Goal: Information Seeking & Learning: Check status

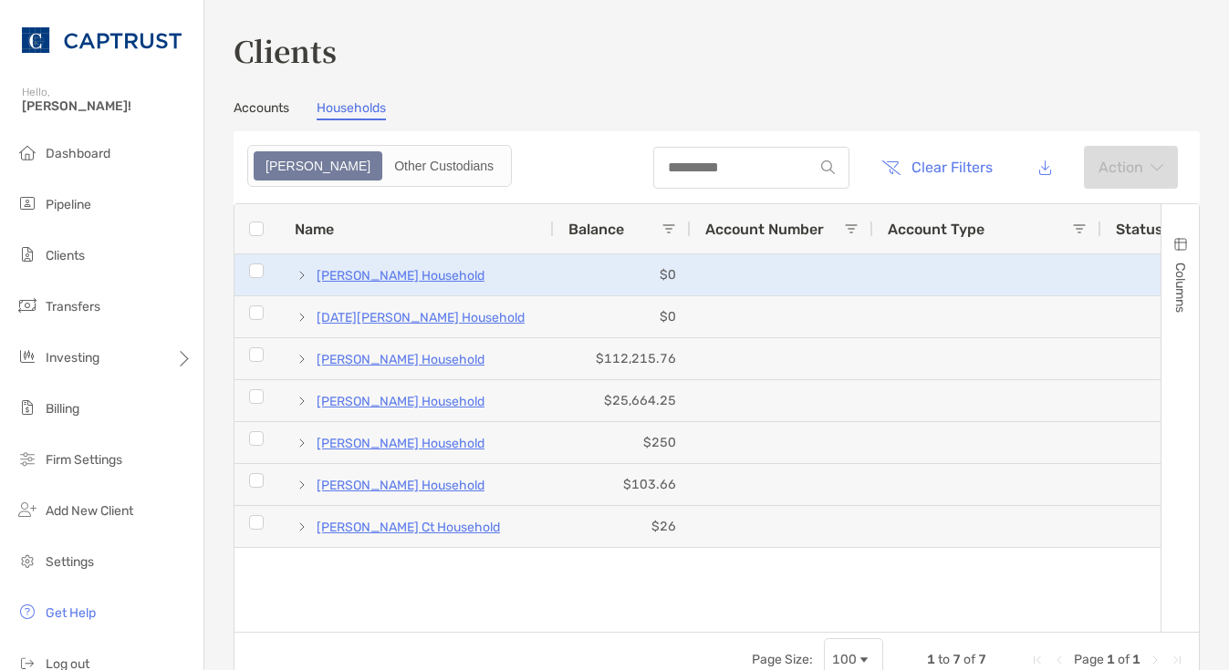
click at [299, 276] on span at bounding box center [302, 275] width 15 height 15
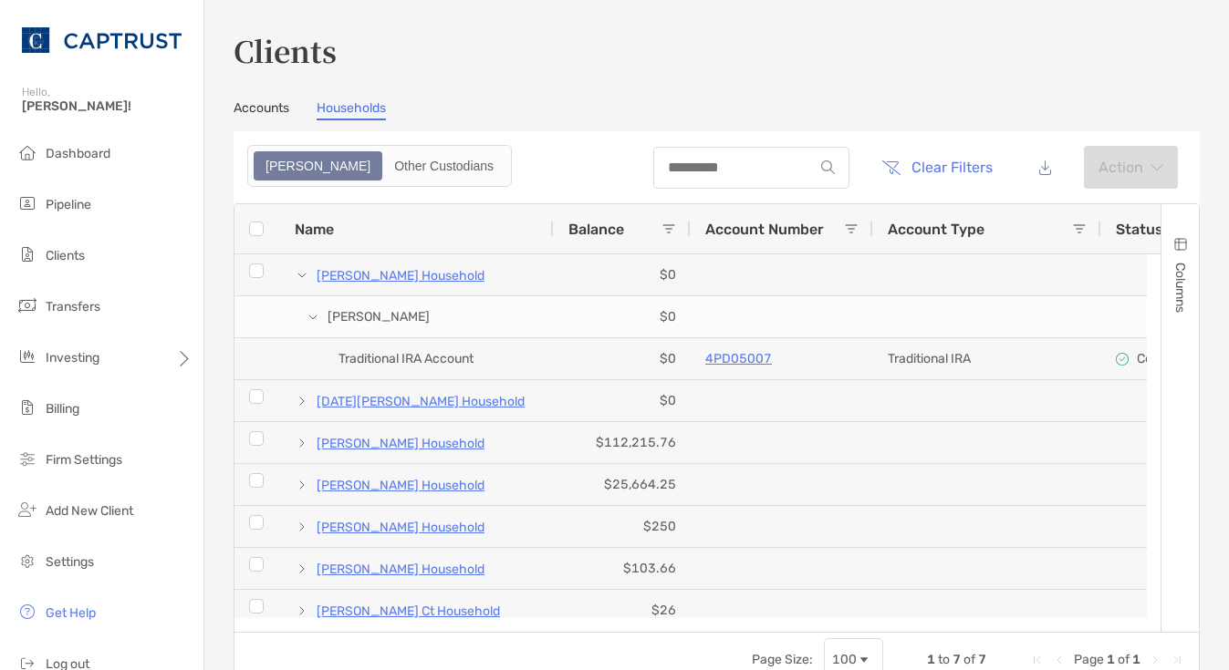
drag, startPoint x: 1202, startPoint y: 197, endPoint x: 1193, endPoint y: 198, distance: 9.2
click at [1202, 196] on div "Clients Accounts Households Zoe Other Custodians Clear Filters Action Press SPA…" at bounding box center [716, 335] width 1024 height 670
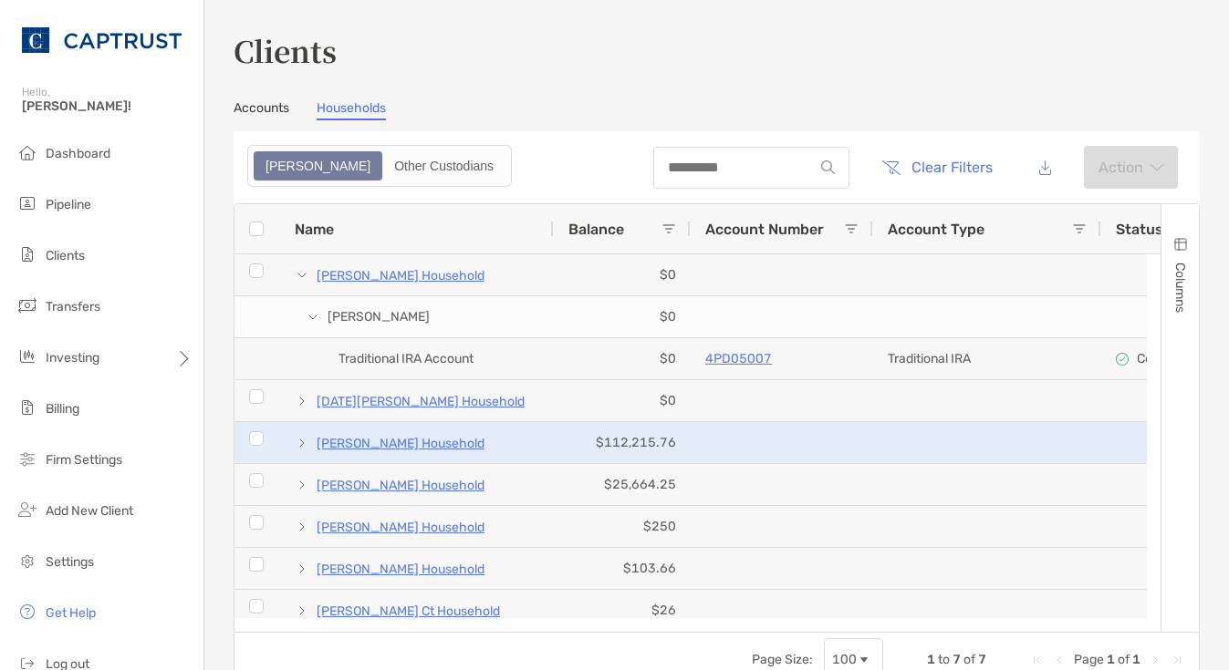
click at [311, 444] on span "[PERSON_NAME] Household" at bounding box center [391, 443] width 192 height 30
click at [294, 444] on div "[PERSON_NAME] Household" at bounding box center [417, 442] width 274 height 41
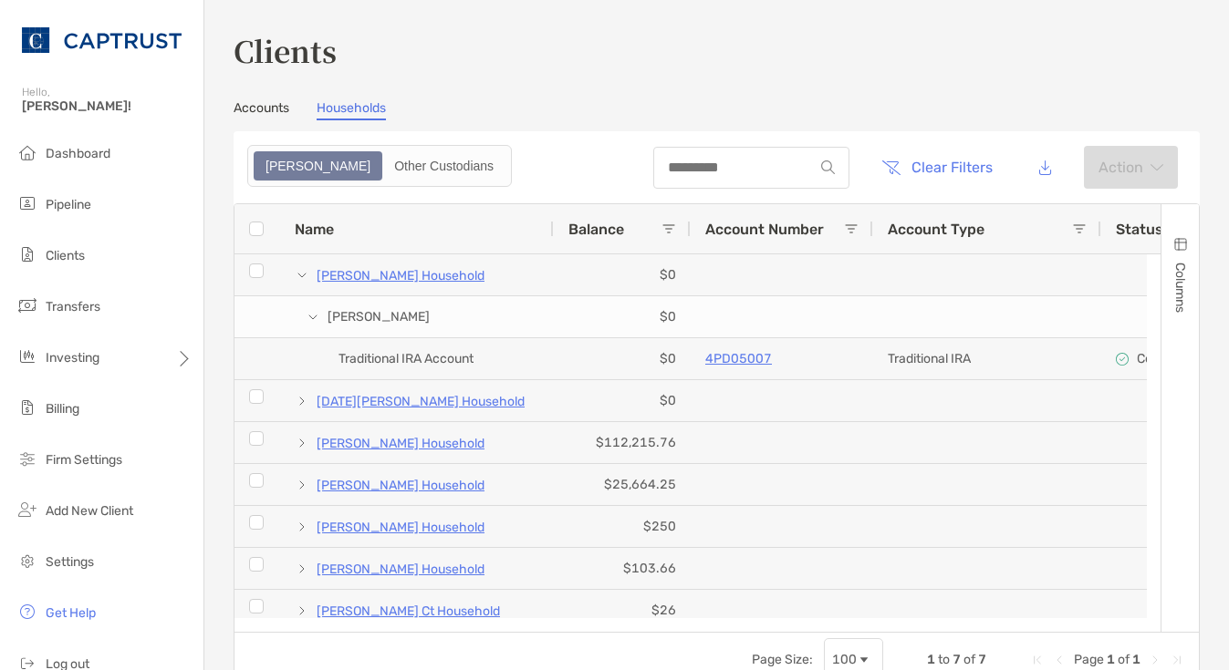
click at [1176, 456] on div "Columns" at bounding box center [1179, 418] width 37 height 428
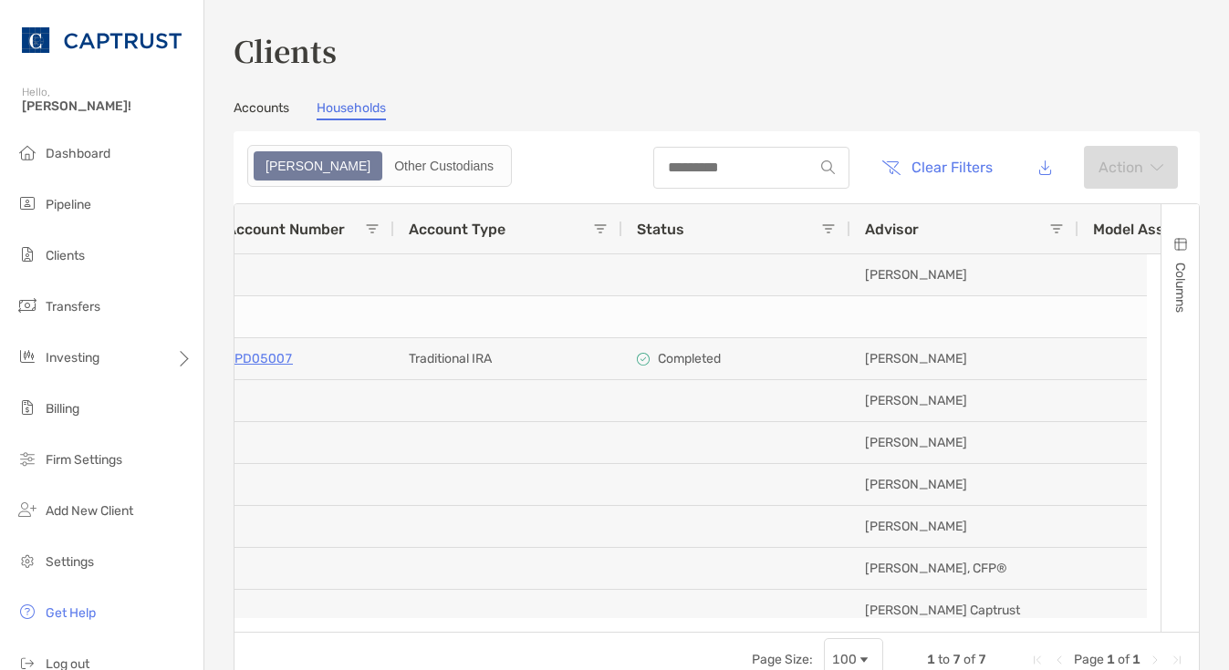
scroll to position [0, 536]
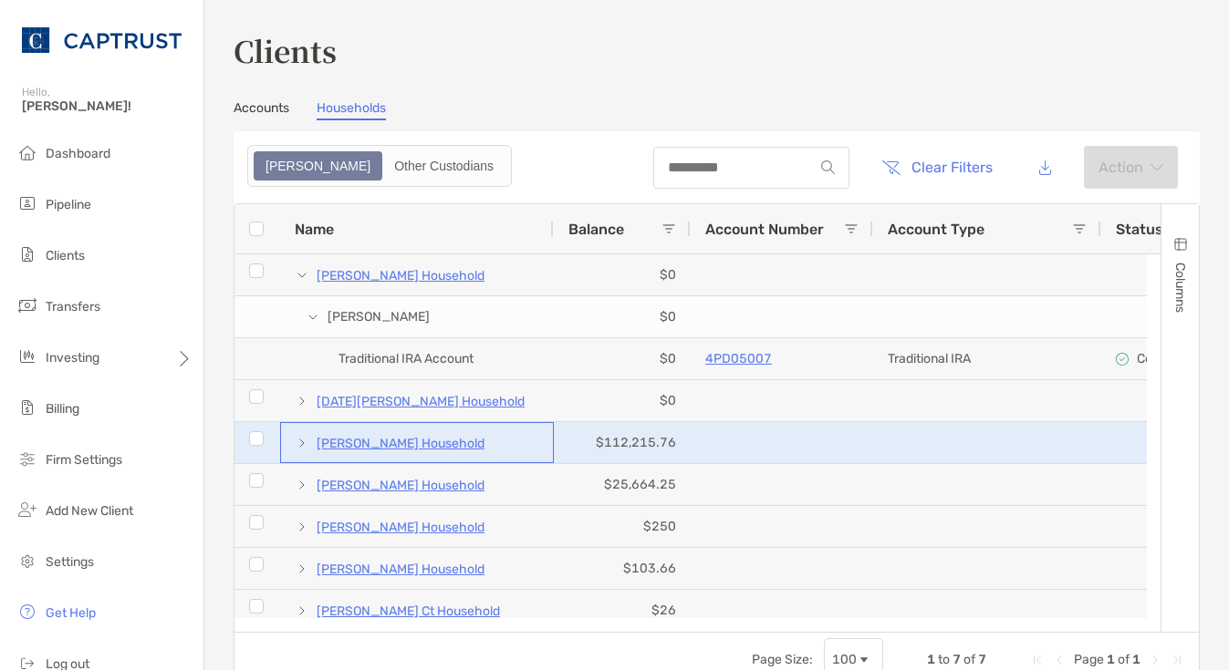
click at [300, 441] on span at bounding box center [302, 443] width 15 height 15
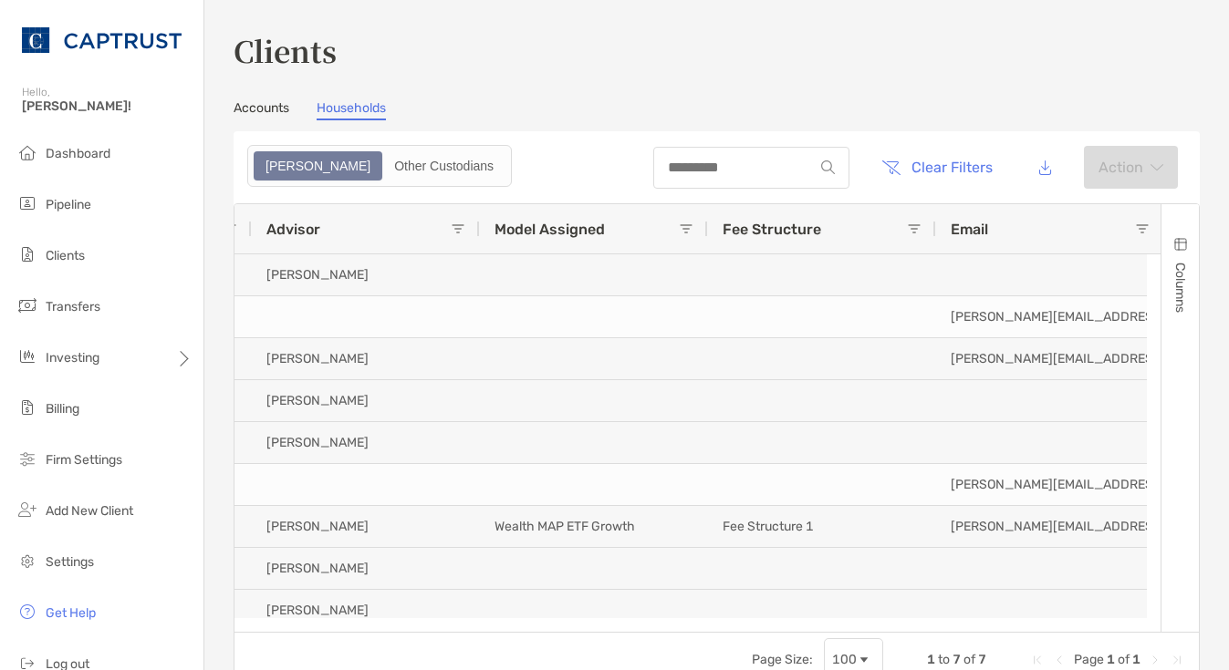
click at [1190, 379] on div "Clients Accounts Households Zoe Other Custodians Clear Filters Action Press SPA…" at bounding box center [716, 335] width 1024 height 670
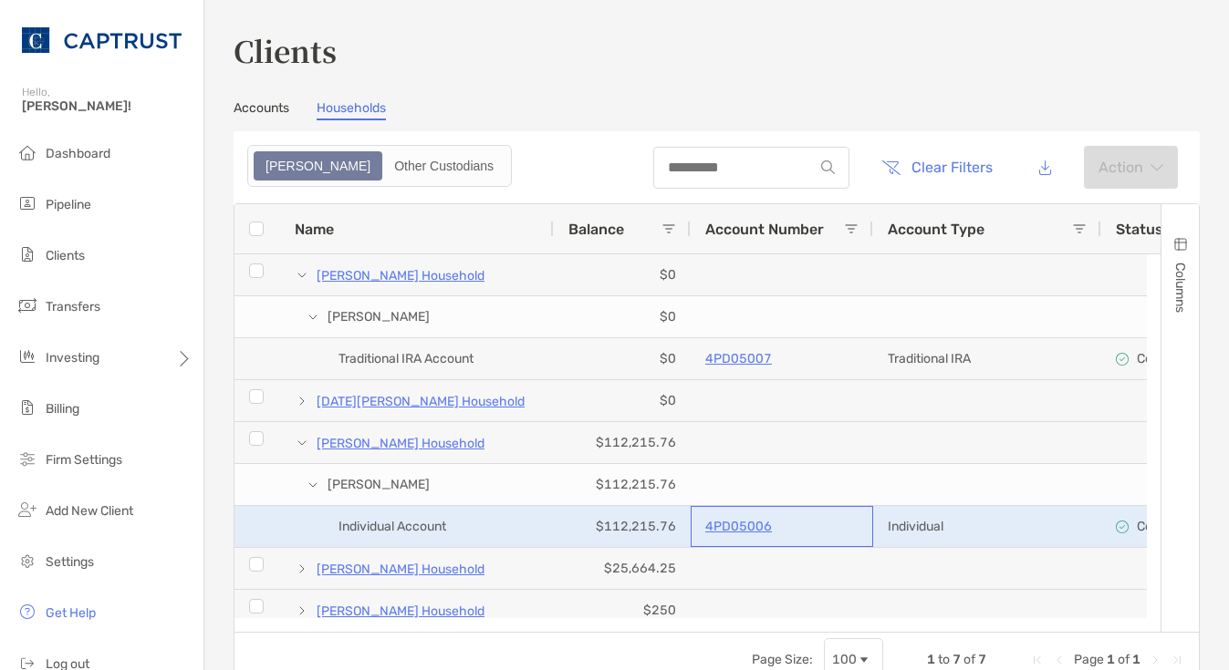
click at [739, 526] on p "4PD05006" at bounding box center [738, 526] width 67 height 23
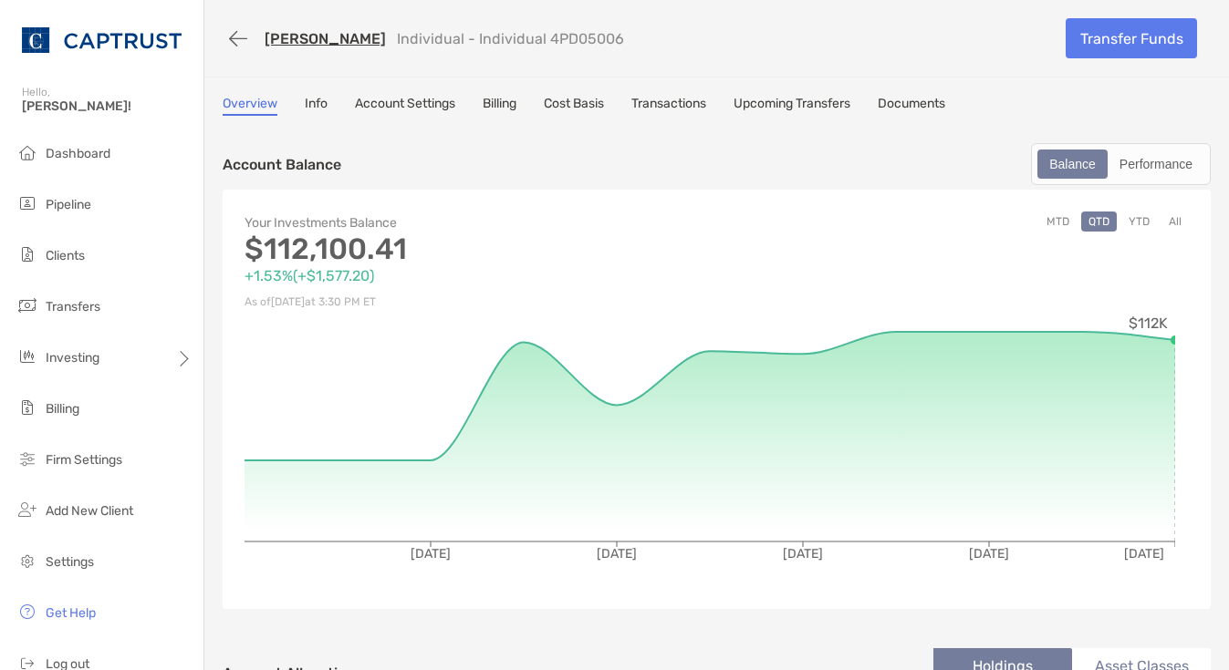
click at [660, 106] on link "Transactions" at bounding box center [668, 106] width 75 height 20
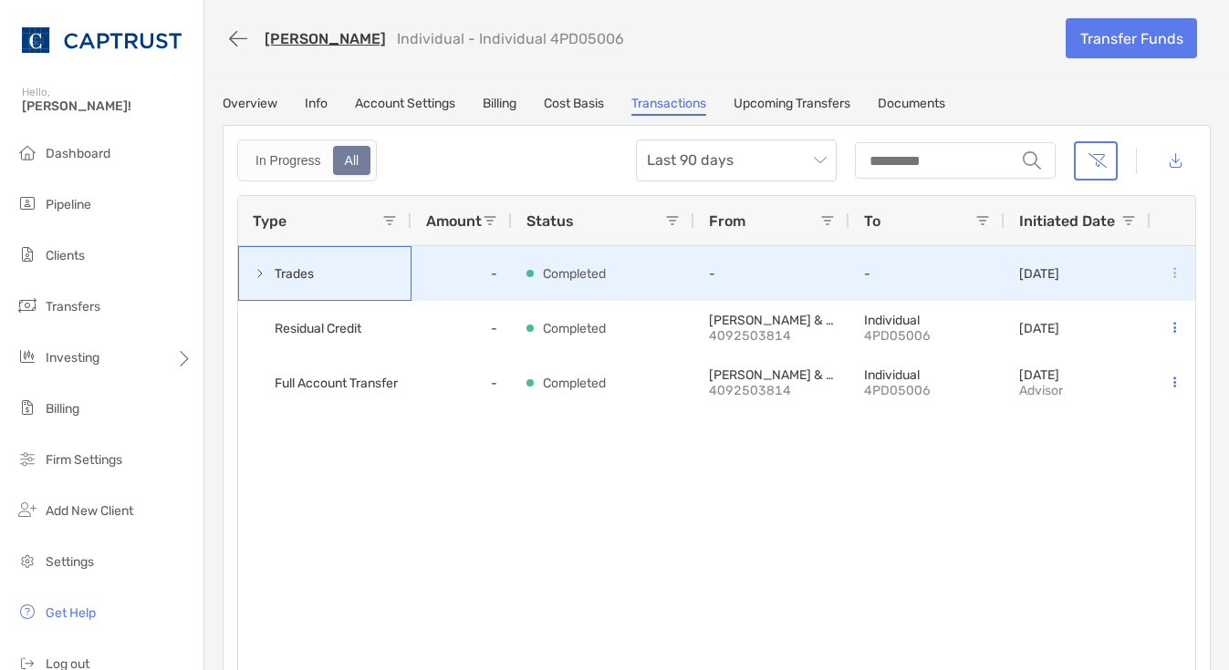
click at [249, 275] on div "Trades" at bounding box center [324, 273] width 173 height 55
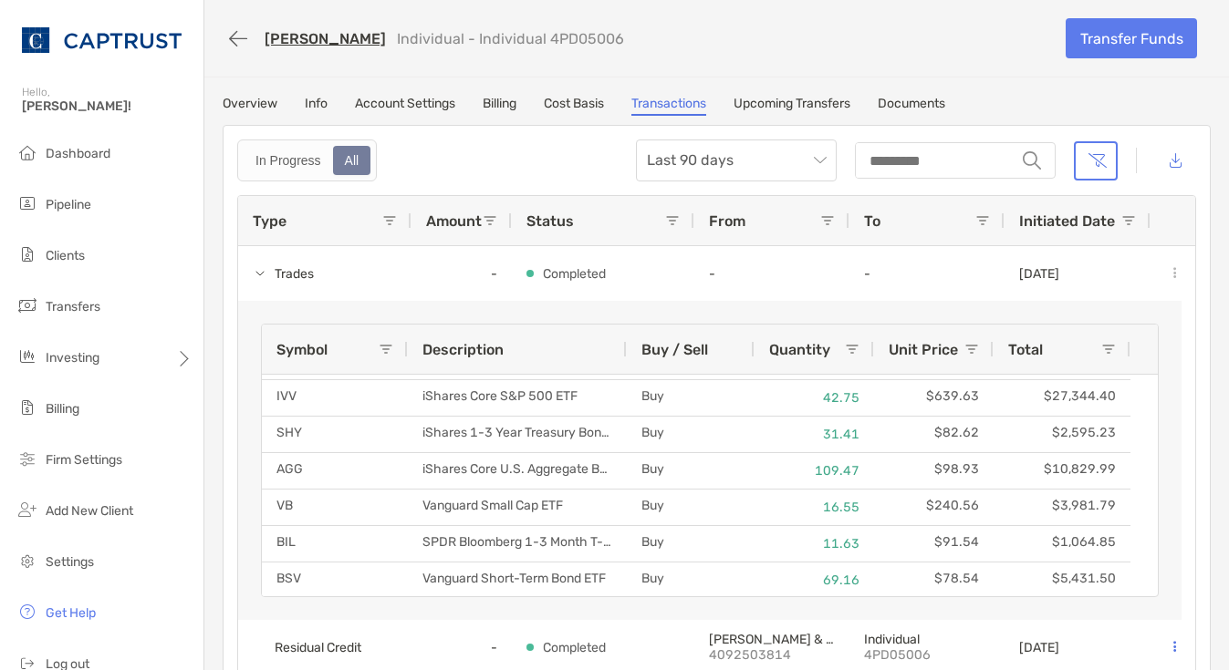
scroll to position [435, 0]
drag, startPoint x: 1195, startPoint y: 383, endPoint x: 1171, endPoint y: 379, distance: 24.0
click at [1195, 383] on div "In Progress All Last 90 days string Type Amount Status From To Initiated Date T…" at bounding box center [717, 411] width 988 height 573
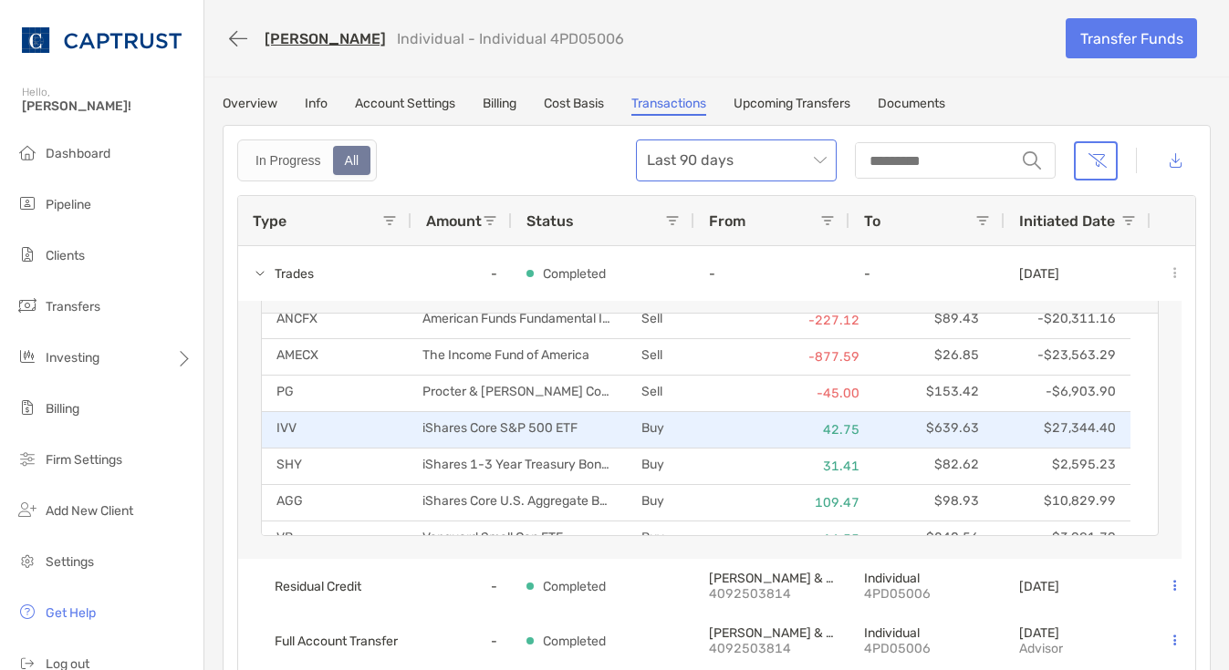
scroll to position [161, 0]
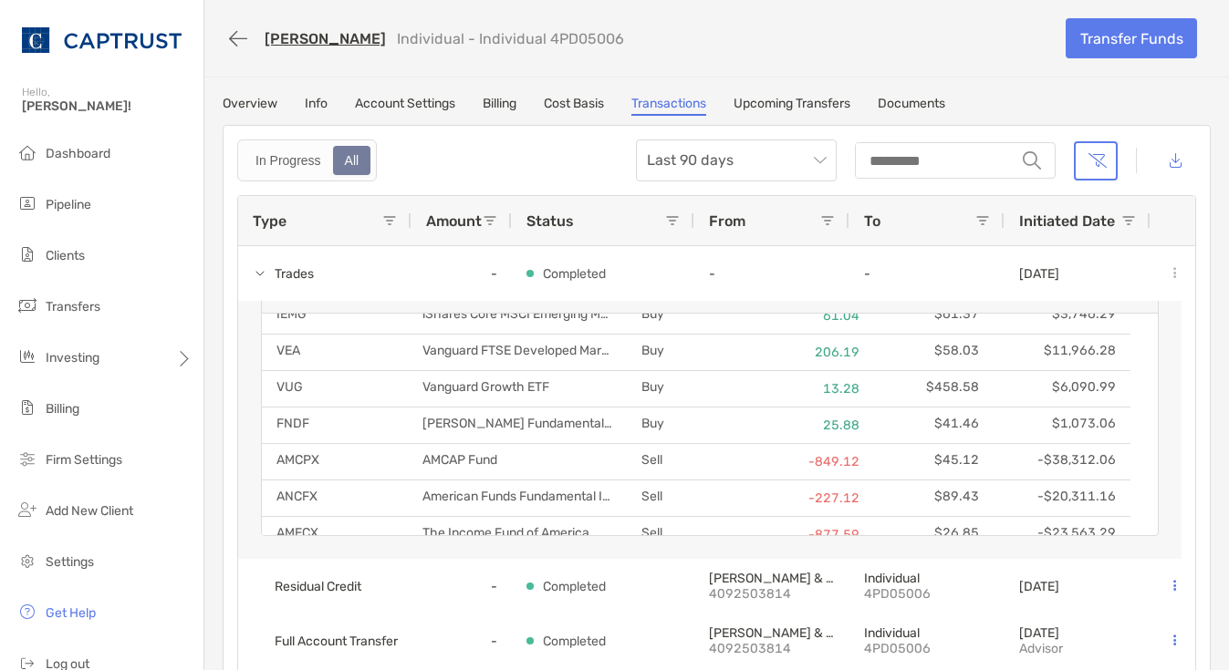
click at [394, 99] on link "Account Settings" at bounding box center [405, 106] width 100 height 20
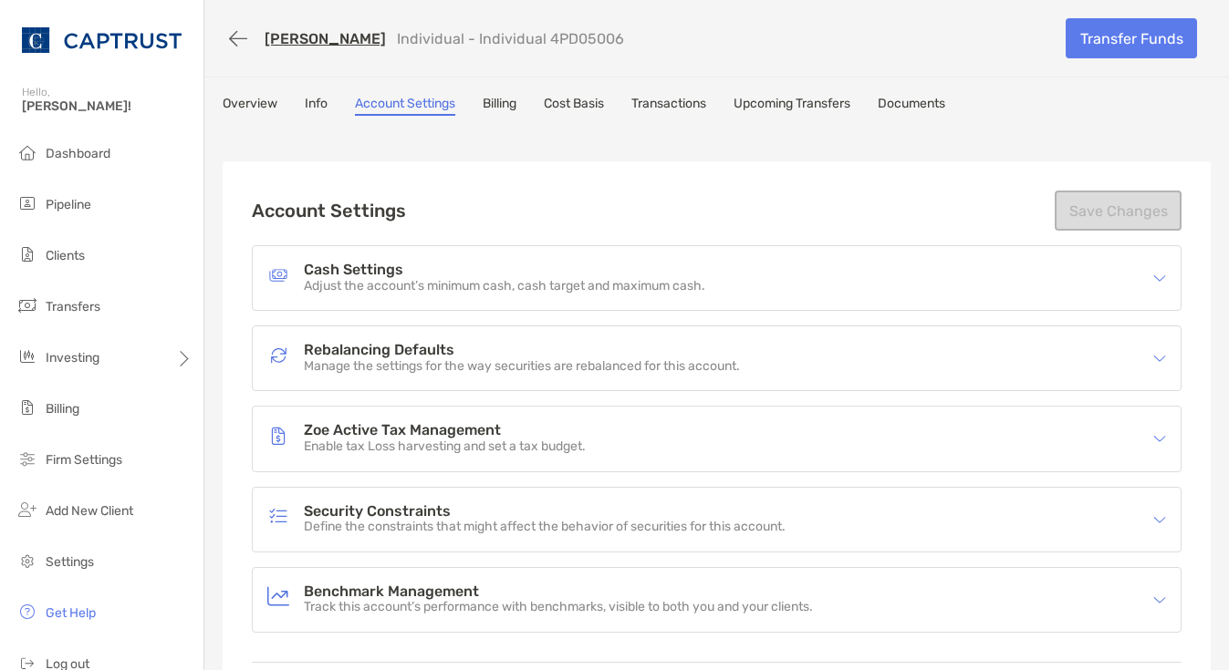
click at [256, 113] on link "Overview" at bounding box center [250, 106] width 55 height 20
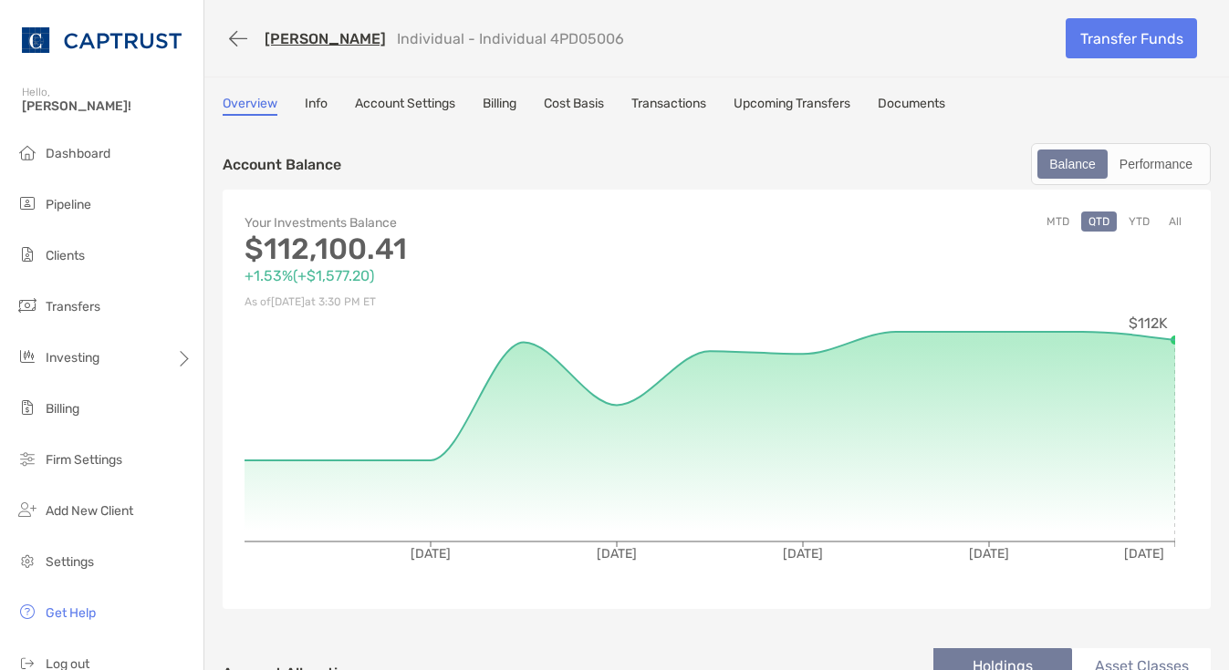
click at [925, 104] on link "Documents" at bounding box center [910, 106] width 67 height 20
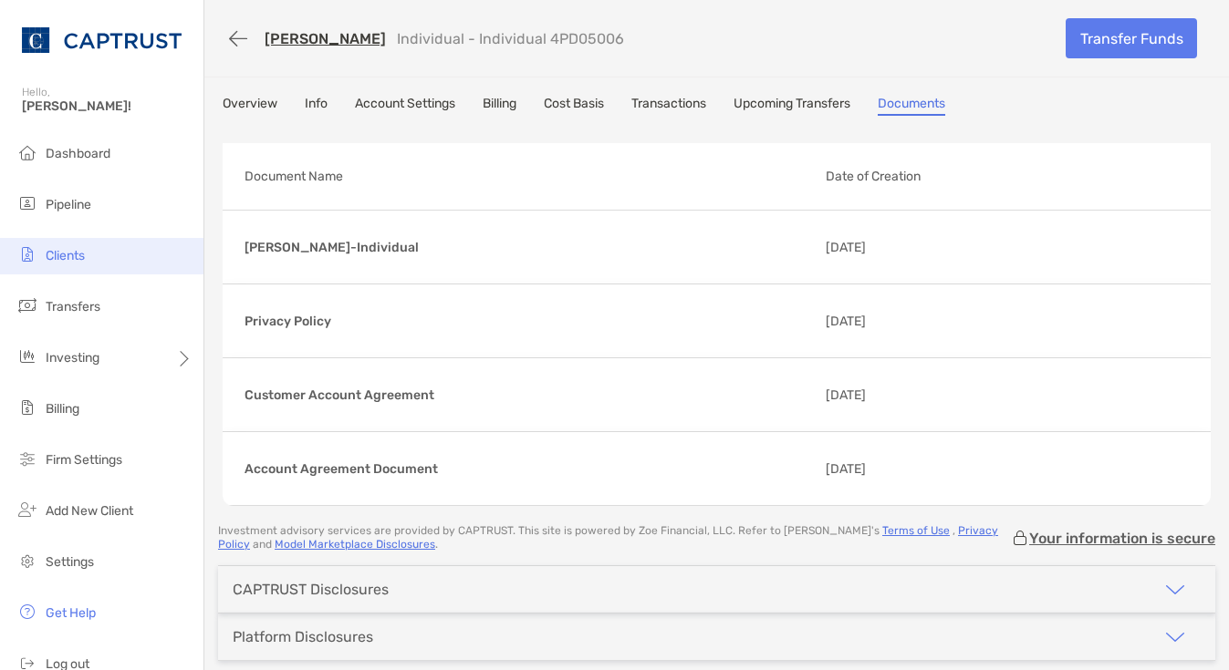
click at [73, 259] on span "Clients" at bounding box center [65, 256] width 39 height 16
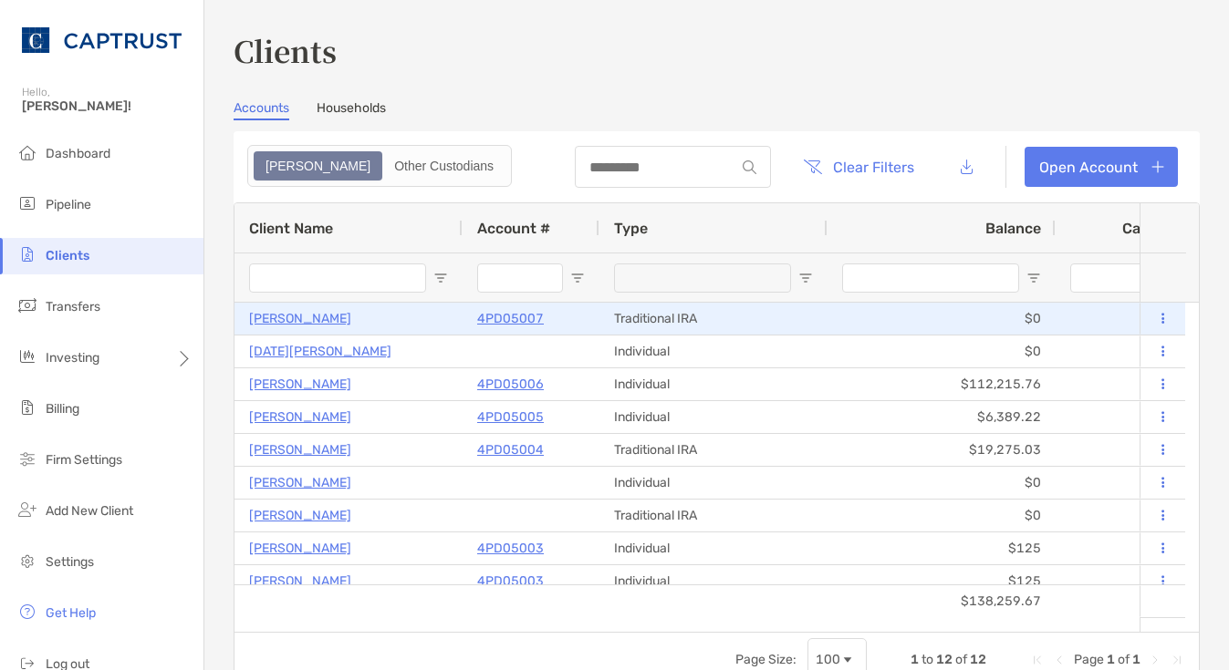
click at [328, 323] on p "[PERSON_NAME]" at bounding box center [300, 318] width 102 height 23
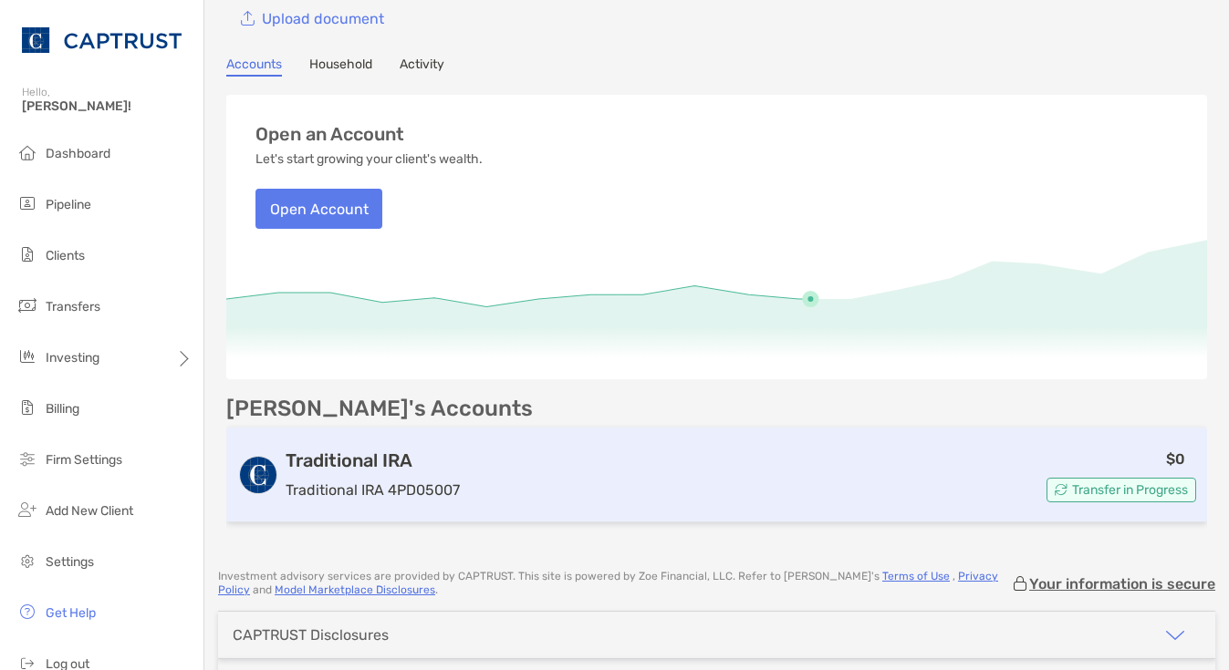
scroll to position [233, 0]
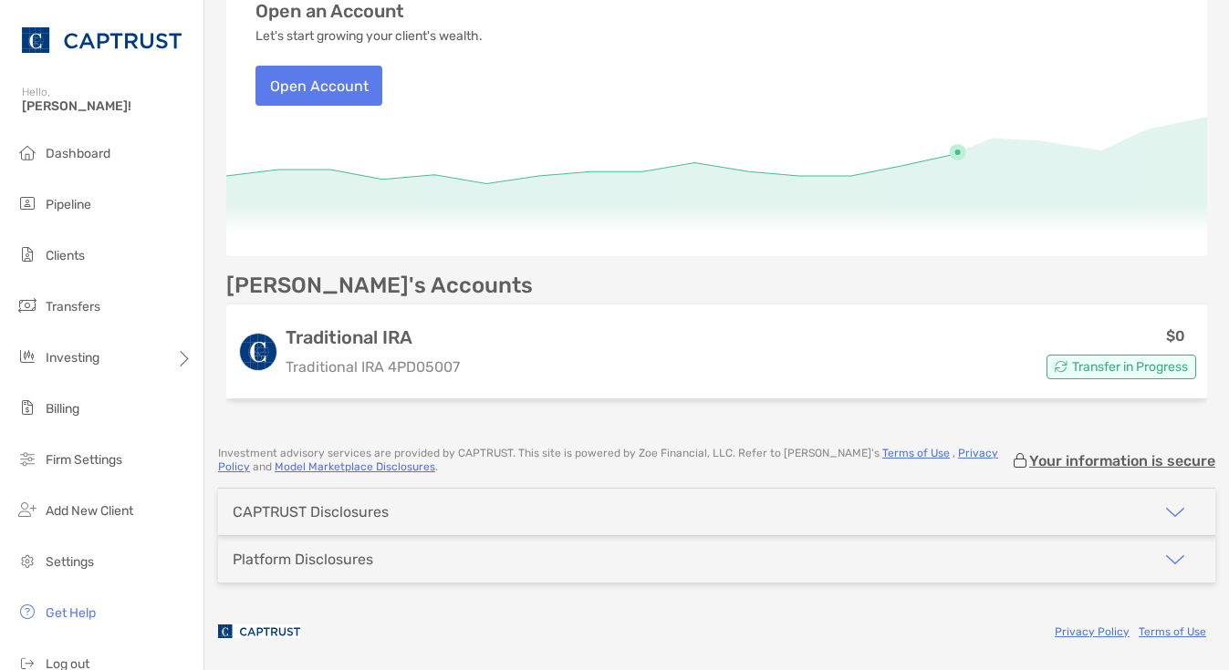
click at [404, 513] on div "CAPTRUST Disclosures" at bounding box center [716, 512] width 997 height 47
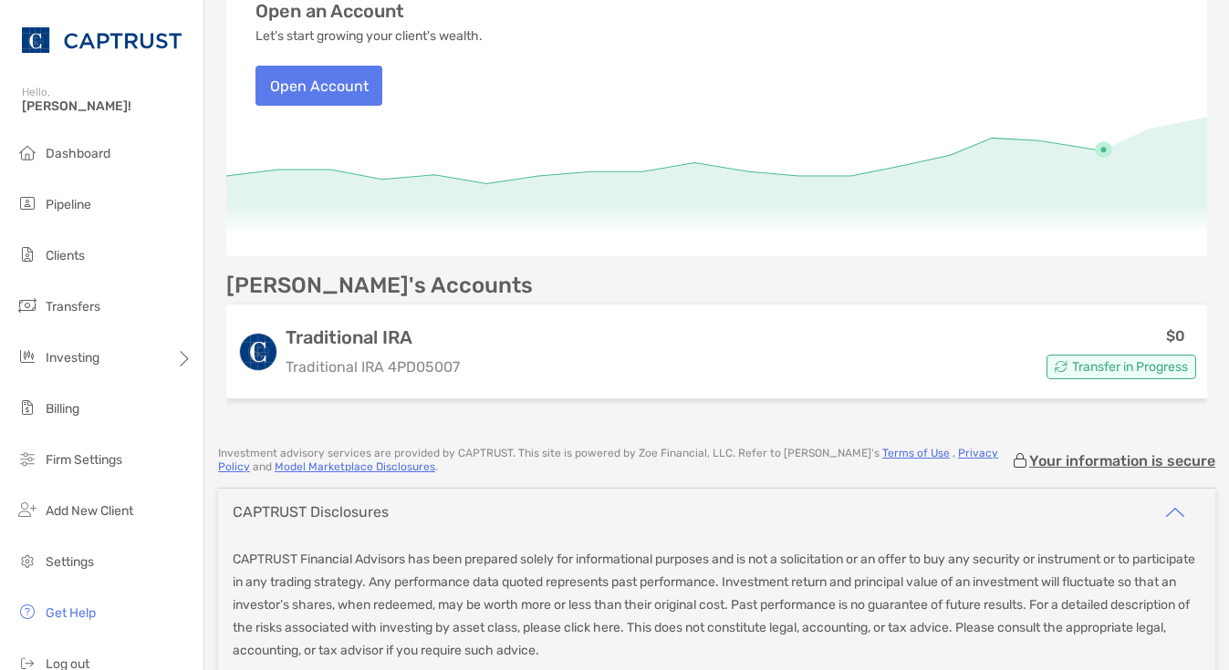
click at [404, 512] on div "CAPTRUST Disclosures" at bounding box center [716, 512] width 997 height 47
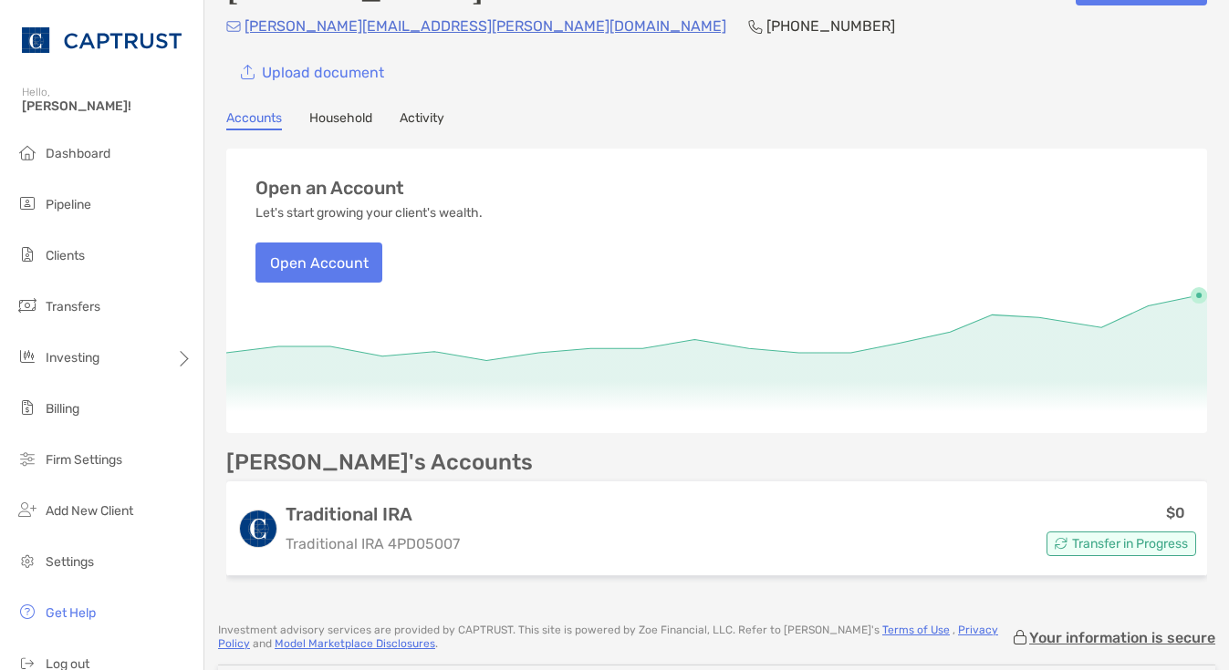
scroll to position [0, 0]
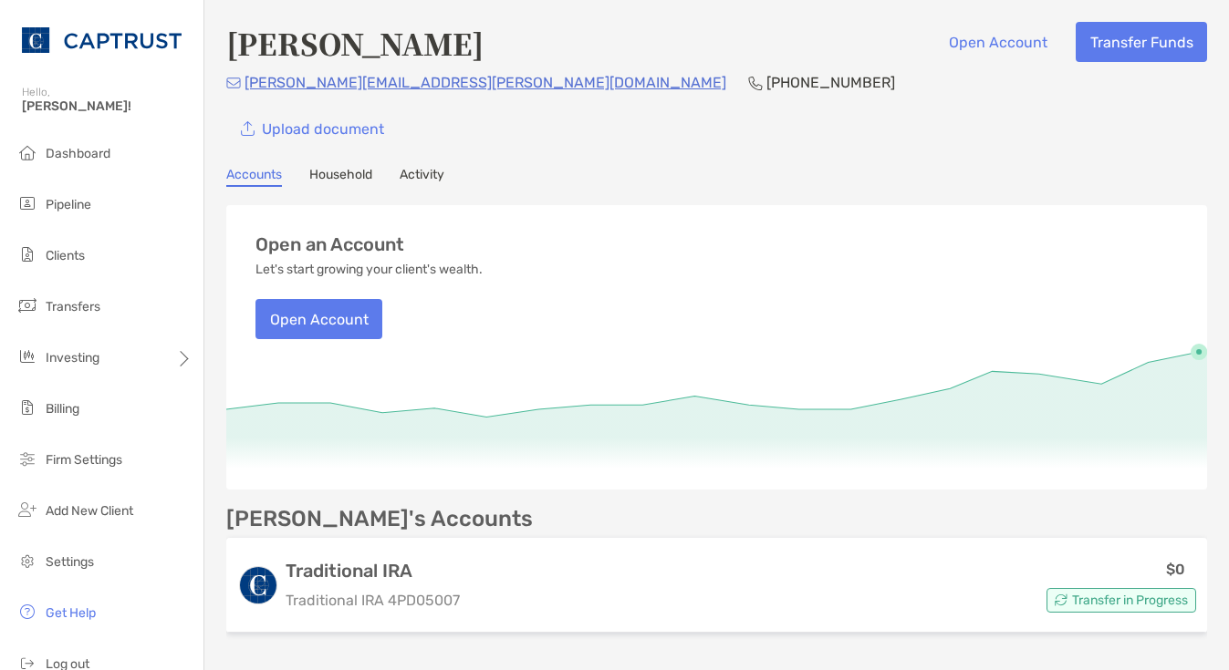
click at [412, 167] on link "Activity" at bounding box center [421, 177] width 45 height 20
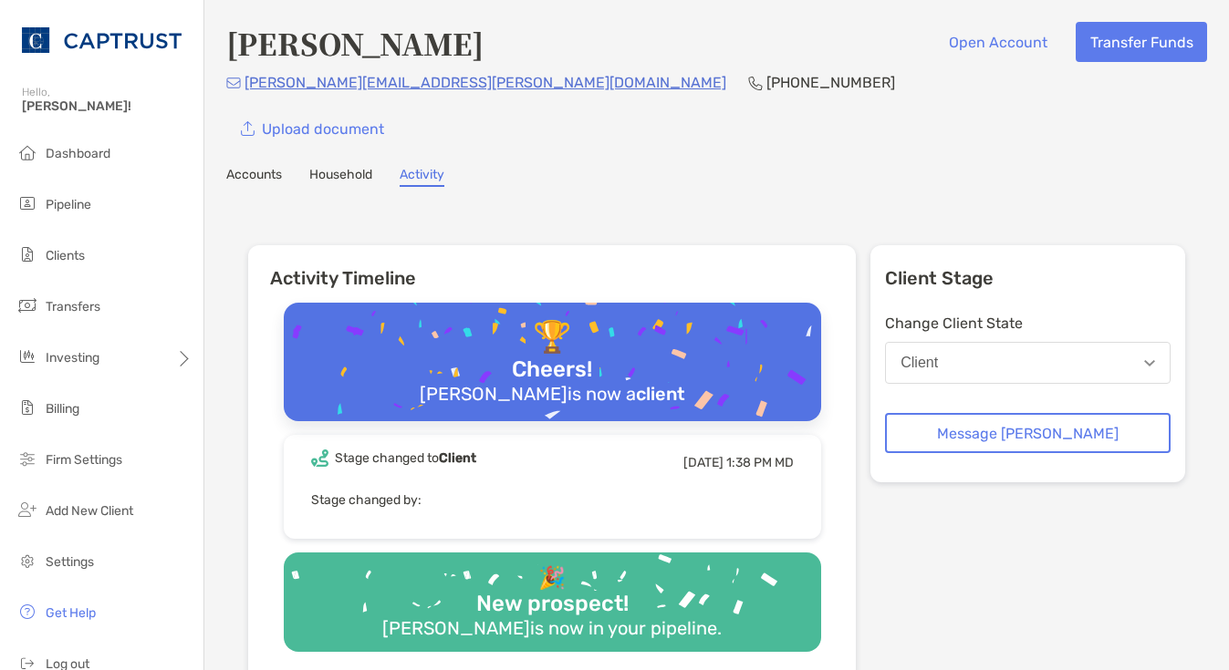
drag, startPoint x: 263, startPoint y: 172, endPoint x: 275, endPoint y: 171, distance: 11.9
click at [264, 171] on link "Accounts" at bounding box center [254, 177] width 56 height 20
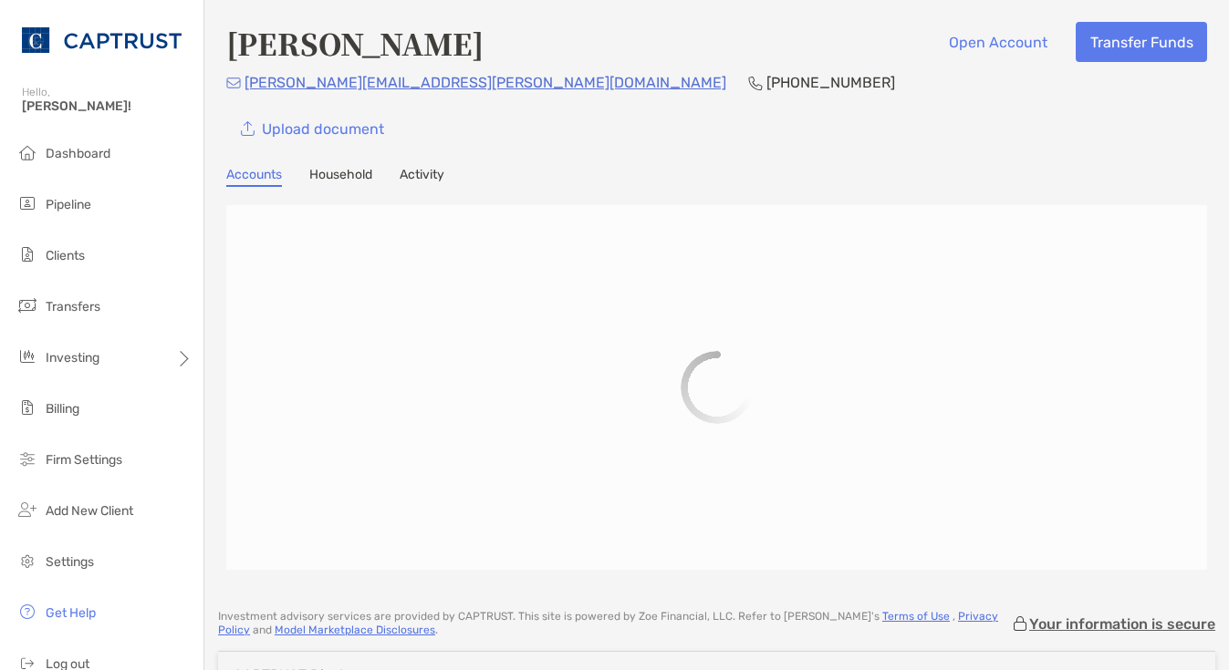
click at [319, 172] on link "Household" at bounding box center [340, 177] width 63 height 20
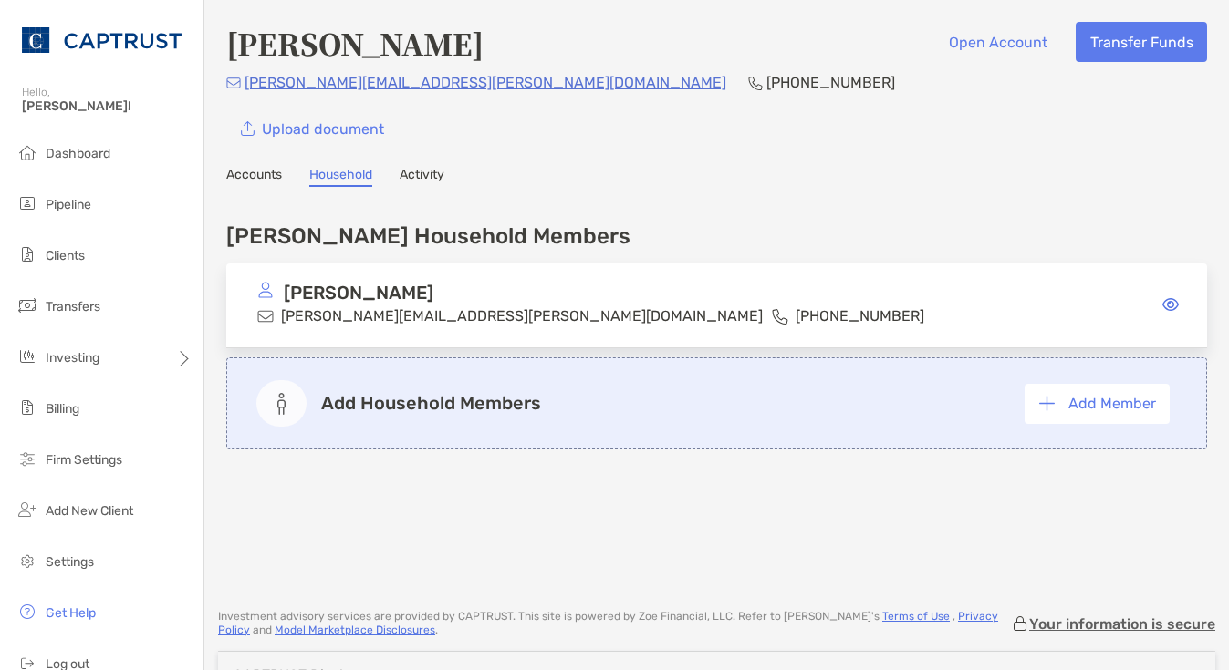
click at [599, 280] on div "[PERSON_NAME] [PERSON_NAME][EMAIL_ADDRESS][PERSON_NAME][DOMAIN_NAME] [PHONE_NUM…" at bounding box center [716, 306] width 980 height 85
click at [494, 300] on div "[PERSON_NAME]" at bounding box center [672, 293] width 830 height 23
click at [277, 171] on link "Accounts" at bounding box center [254, 177] width 56 height 20
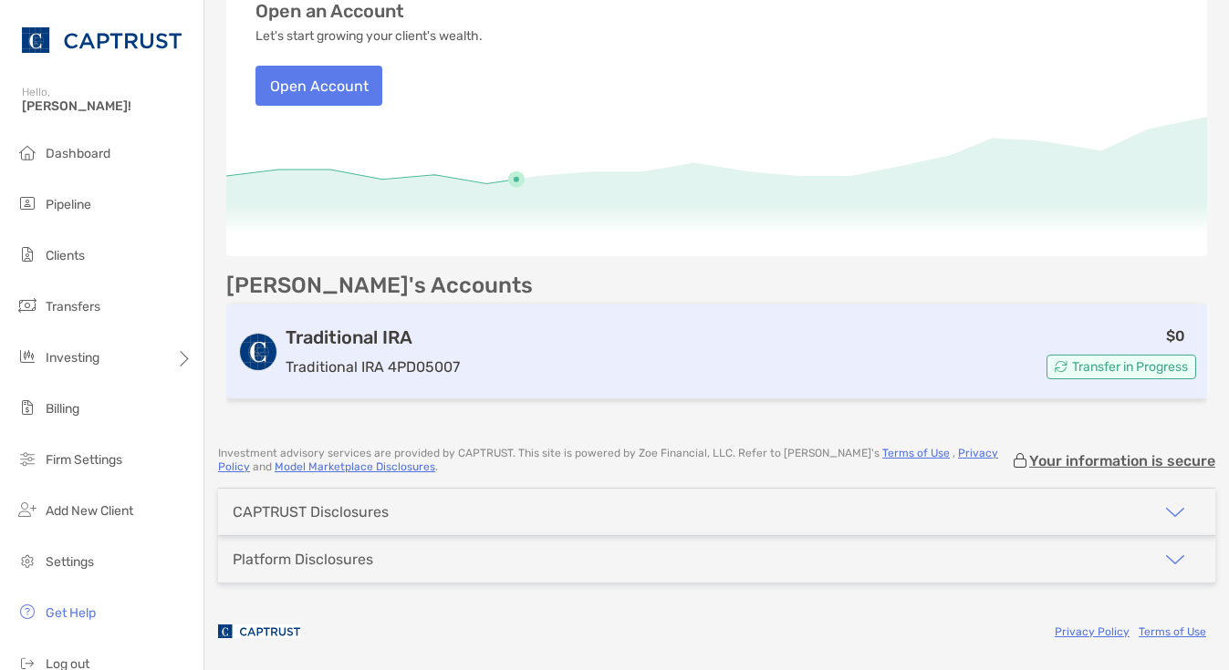
click at [783, 328] on div "$0 Transfer in Progress" at bounding box center [831, 352] width 729 height 55
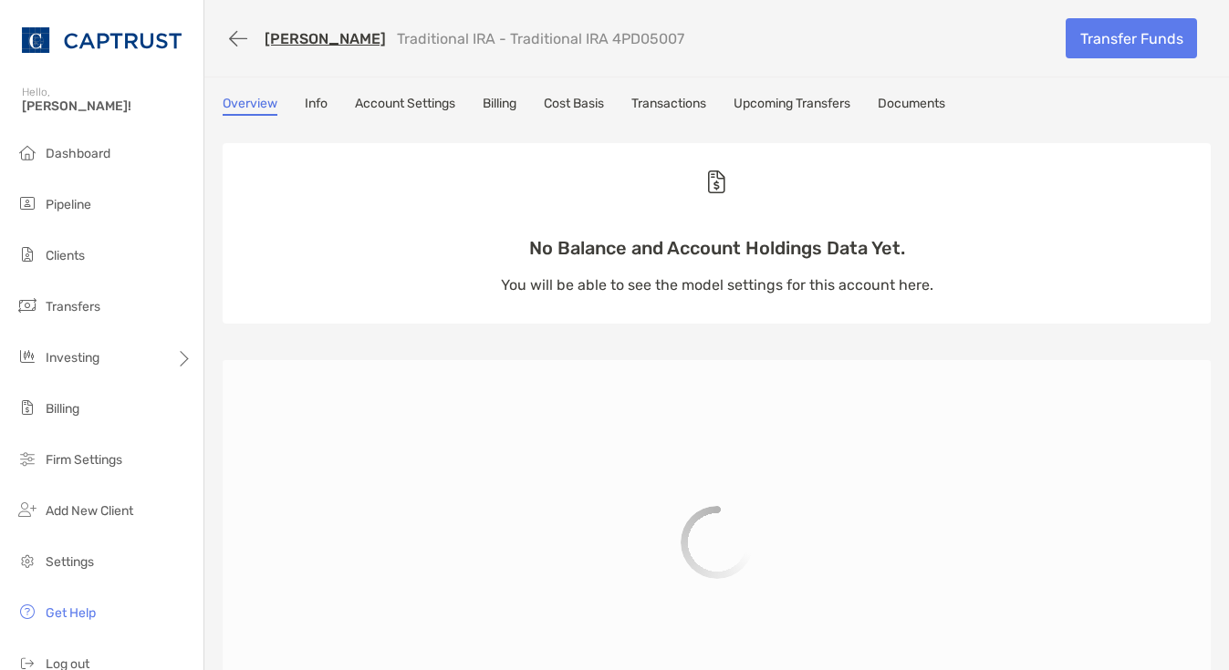
click at [918, 96] on link "Documents" at bounding box center [910, 106] width 67 height 20
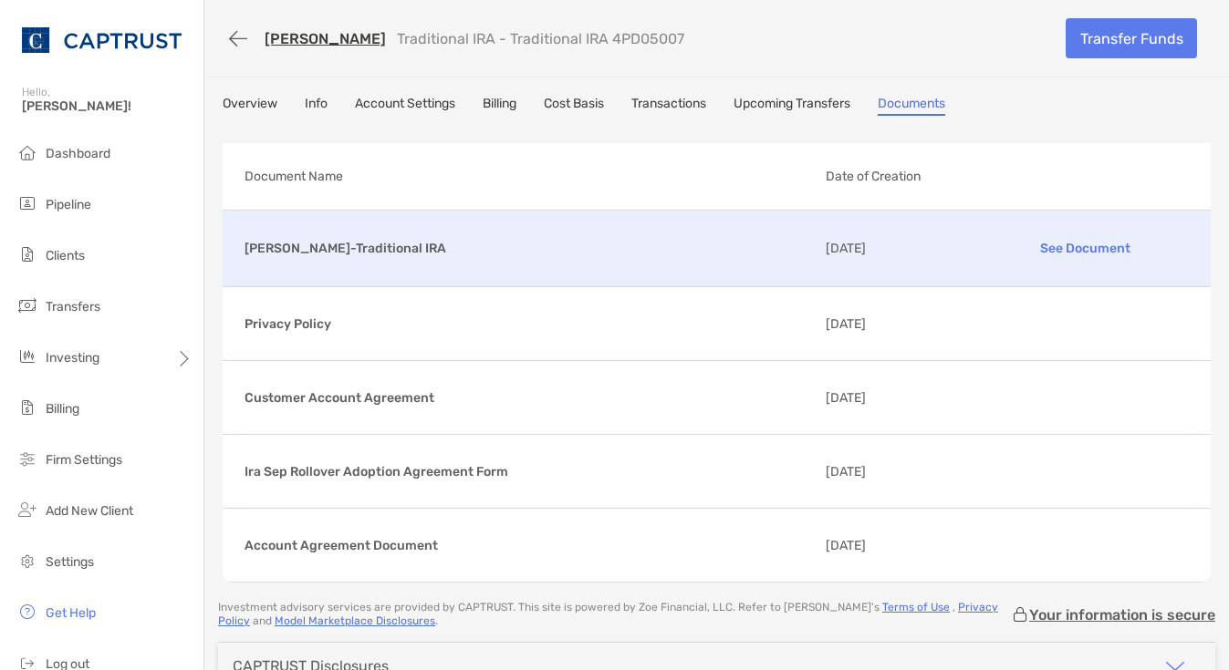
click at [1053, 251] on p "See Document" at bounding box center [1084, 249] width 207 height 32
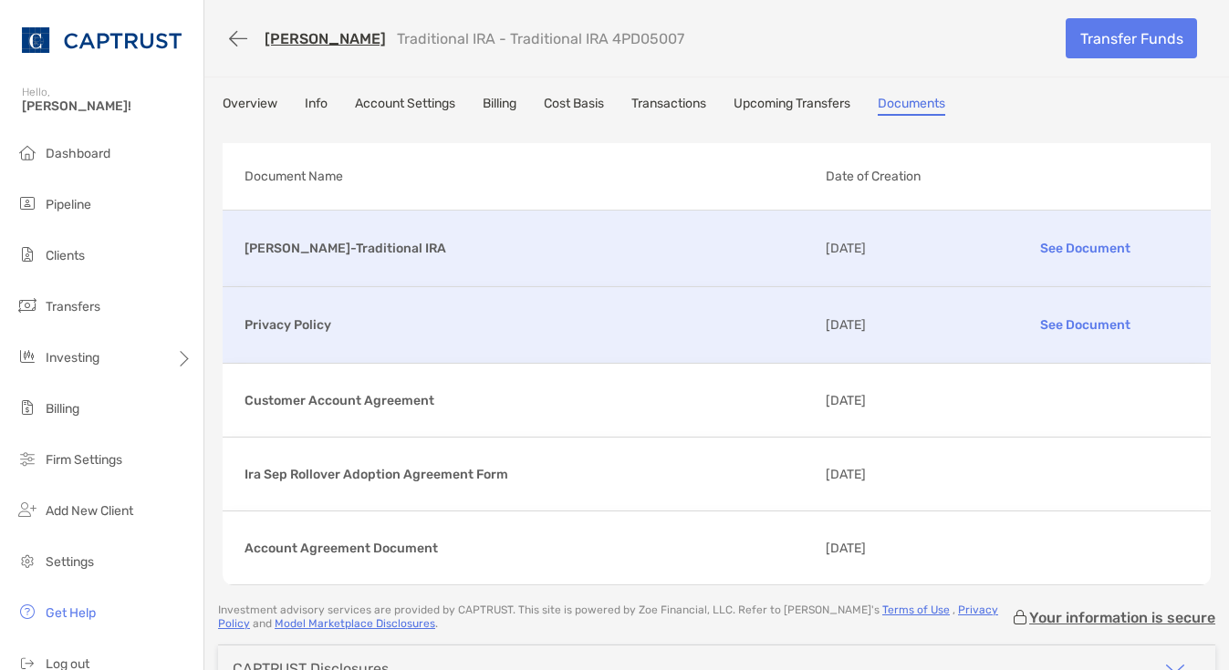
click at [1065, 317] on p "See Document" at bounding box center [1084, 325] width 207 height 32
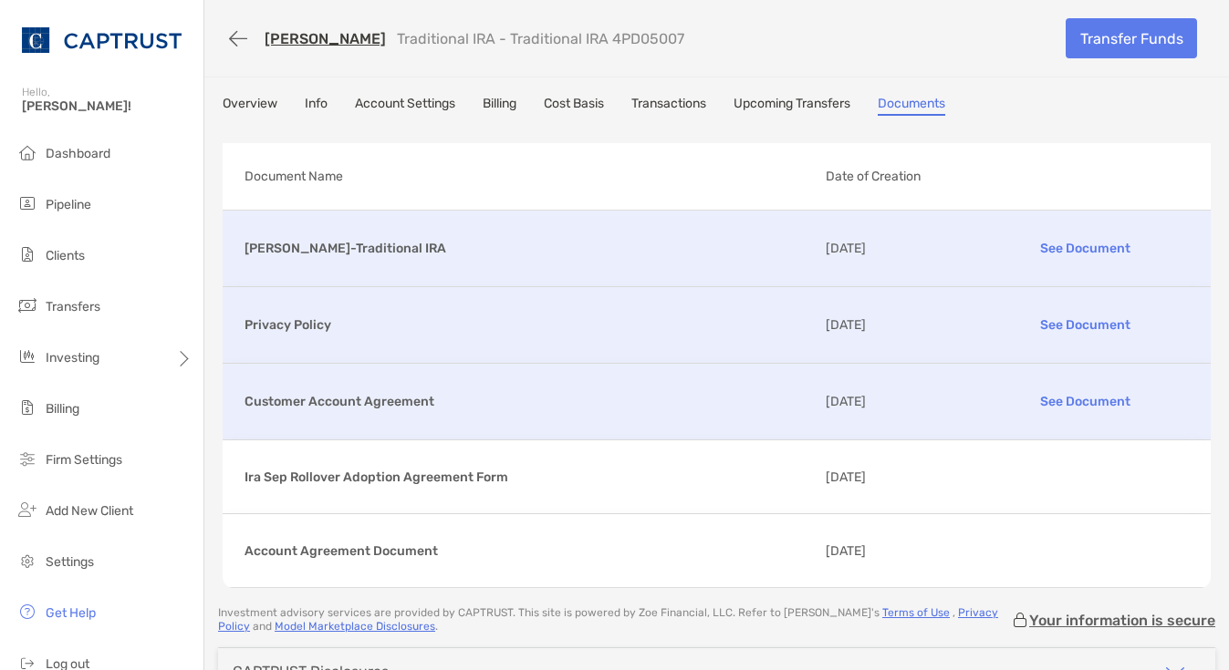
click at [1056, 391] on p "See Document" at bounding box center [1084, 402] width 207 height 32
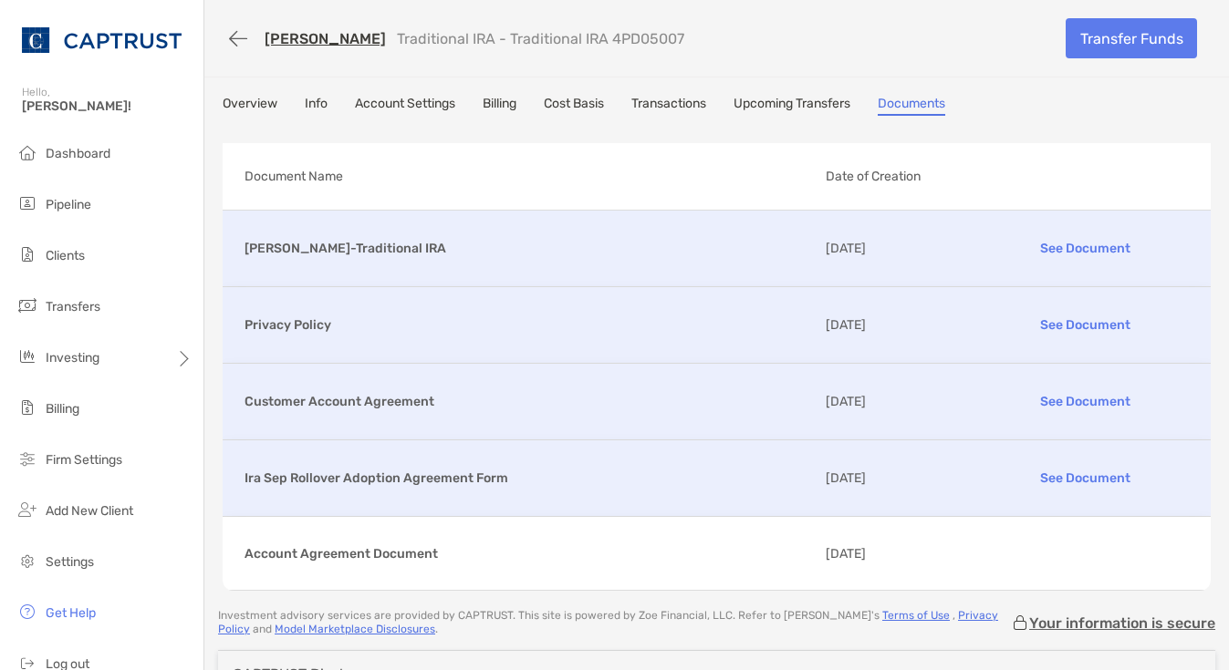
click at [1057, 466] on p "See Document" at bounding box center [1084, 478] width 207 height 32
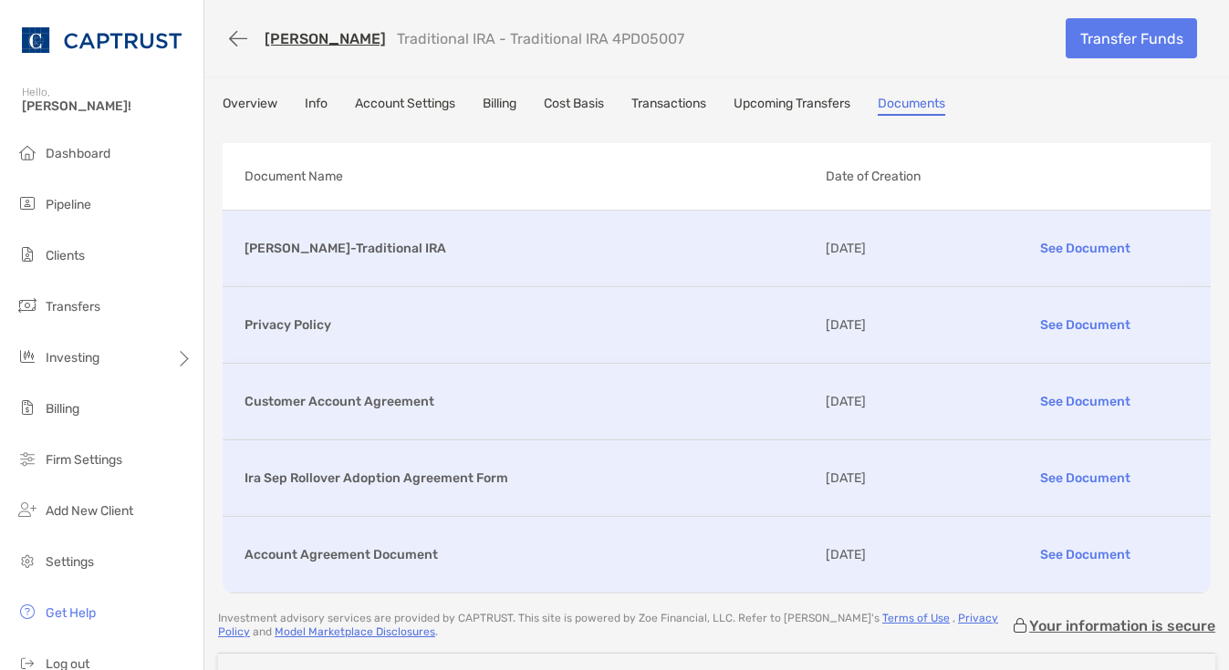
click at [1084, 541] on p "See Document" at bounding box center [1084, 555] width 207 height 32
click at [246, 108] on link "Overview" at bounding box center [250, 106] width 55 height 20
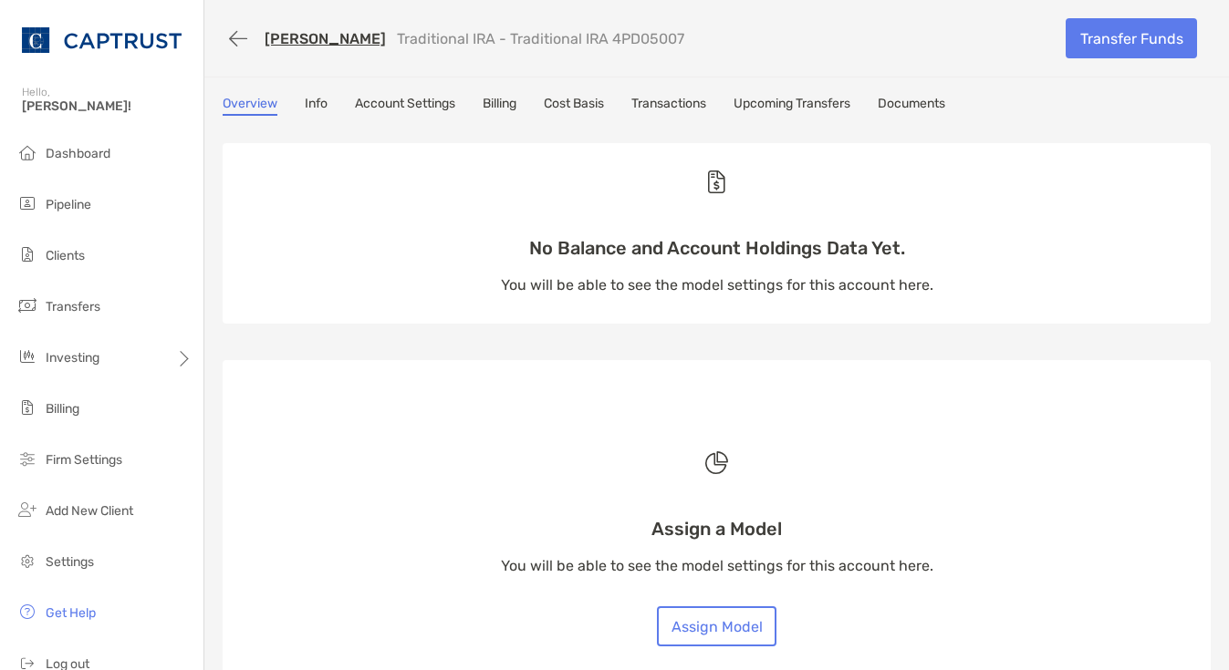
drag, startPoint x: 1098, startPoint y: 128, endPoint x: 1086, endPoint y: 135, distance: 13.9
click at [1098, 128] on div "No Balance and Account Holdings Data Yet. You will be able to see the model set…" at bounding box center [717, 587] width 988 height 924
click at [78, 258] on span "Clients" at bounding box center [65, 256] width 39 height 16
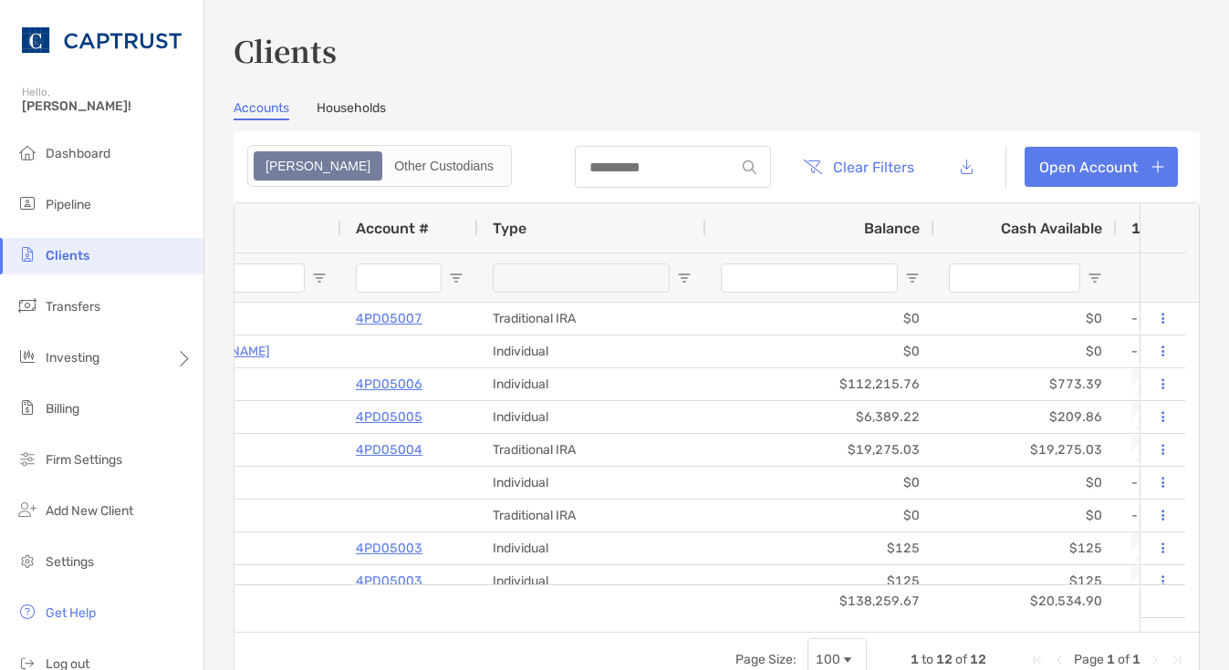
scroll to position [0, 368]
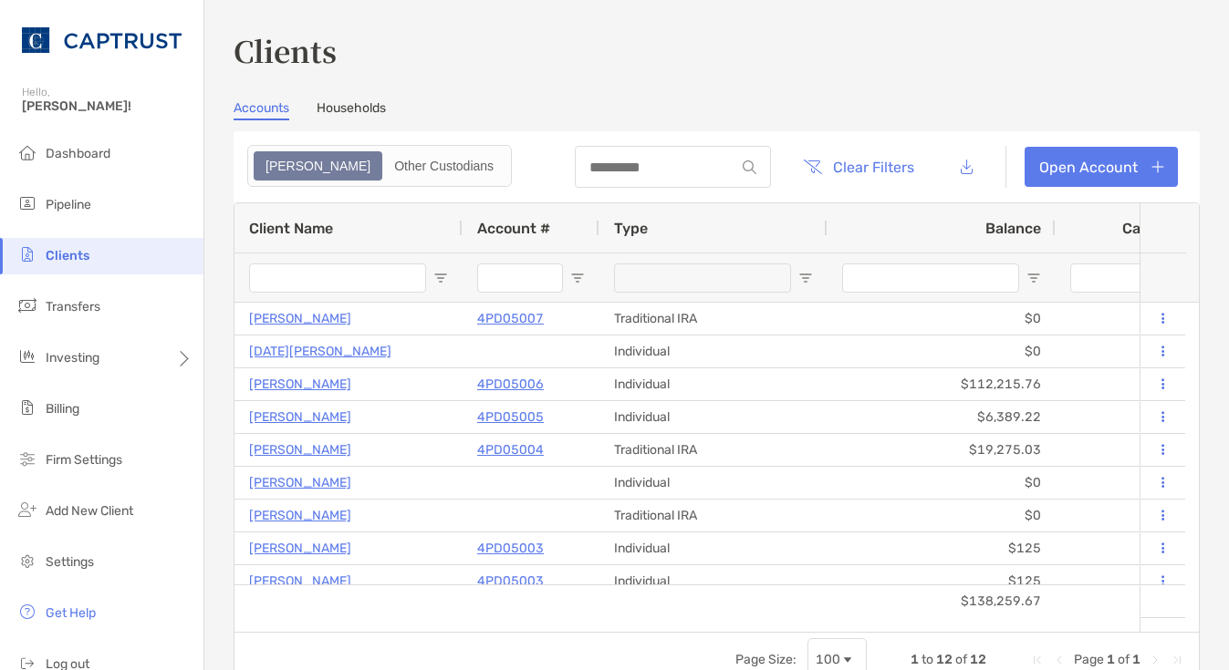
click at [346, 109] on link "Households" at bounding box center [350, 110] width 69 height 20
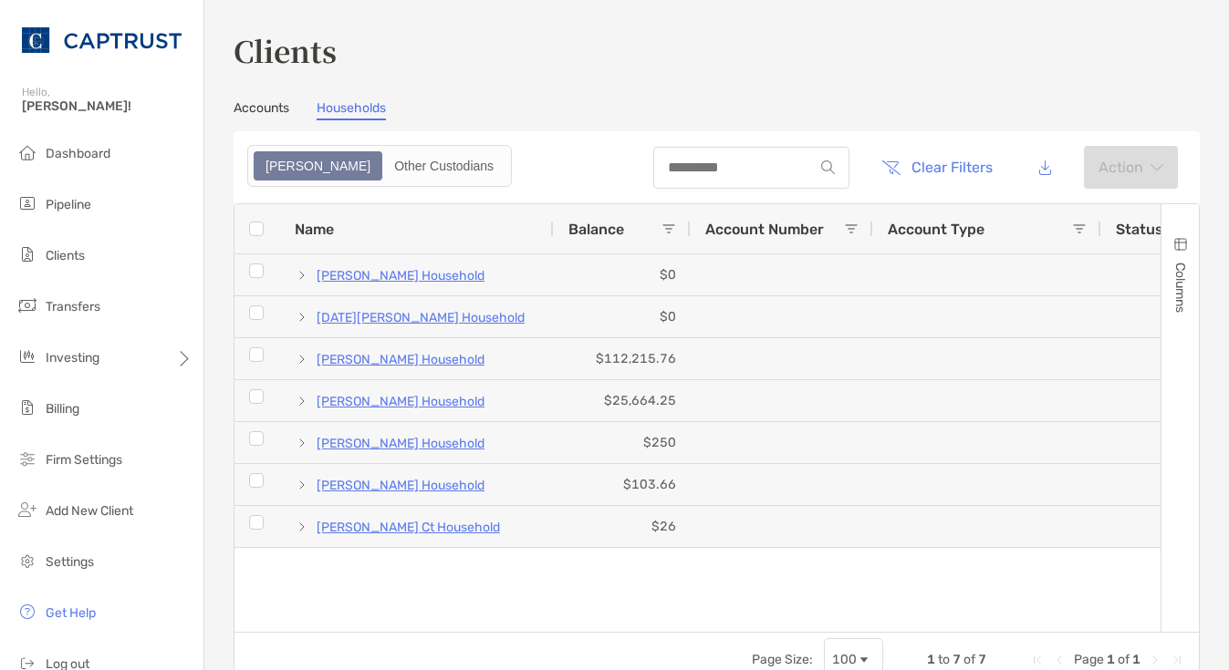
click at [678, 588] on div "[PERSON_NAME] Household $0 [PERSON_NAME] FL [DATE][PERSON_NAME] Household $0 [P…" at bounding box center [697, 436] width 926 height 364
click at [485, 114] on div "Accounts Households" at bounding box center [716, 110] width 966 height 20
drag, startPoint x: 575, startPoint y: 66, endPoint x: 462, endPoint y: 179, distance: 159.3
click at [575, 66] on h3 "Clients" at bounding box center [716, 50] width 966 height 42
click at [476, 76] on div "Clients Accounts Households Zoe Other Custodians Clear Filters Action 1 to 7 of…" at bounding box center [716, 358] width 966 height 659
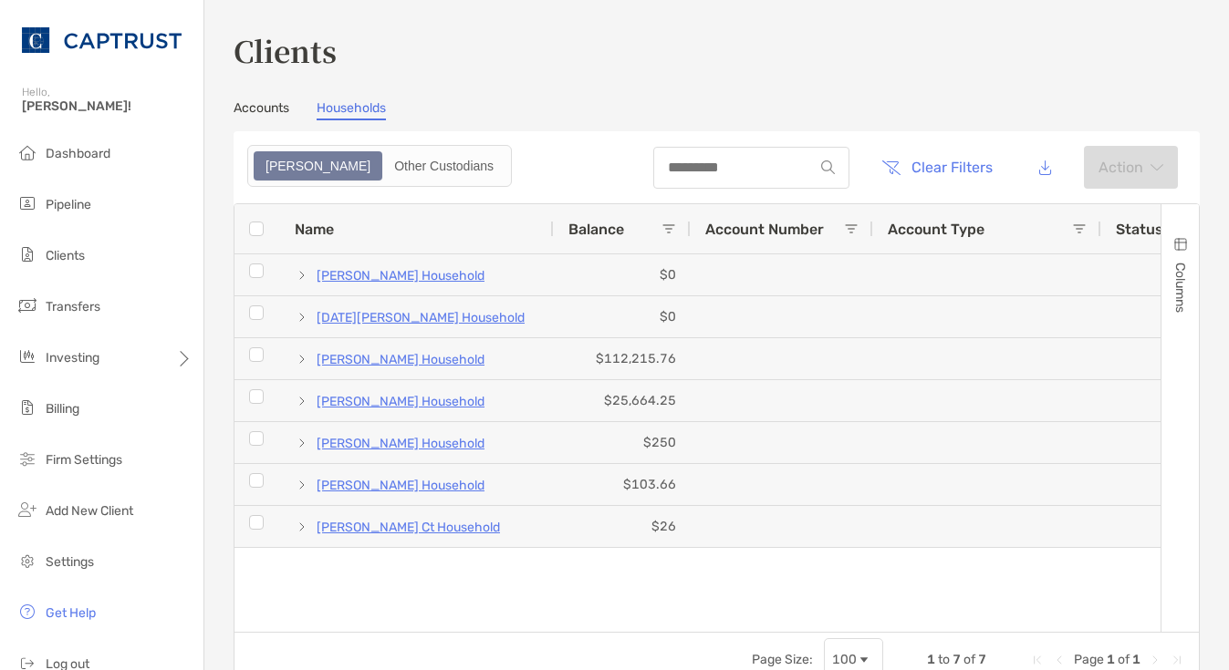
drag, startPoint x: 1067, startPoint y: 103, endPoint x: 1055, endPoint y: 105, distance: 12.0
click at [1067, 103] on div "Accounts Households" at bounding box center [716, 110] width 966 height 20
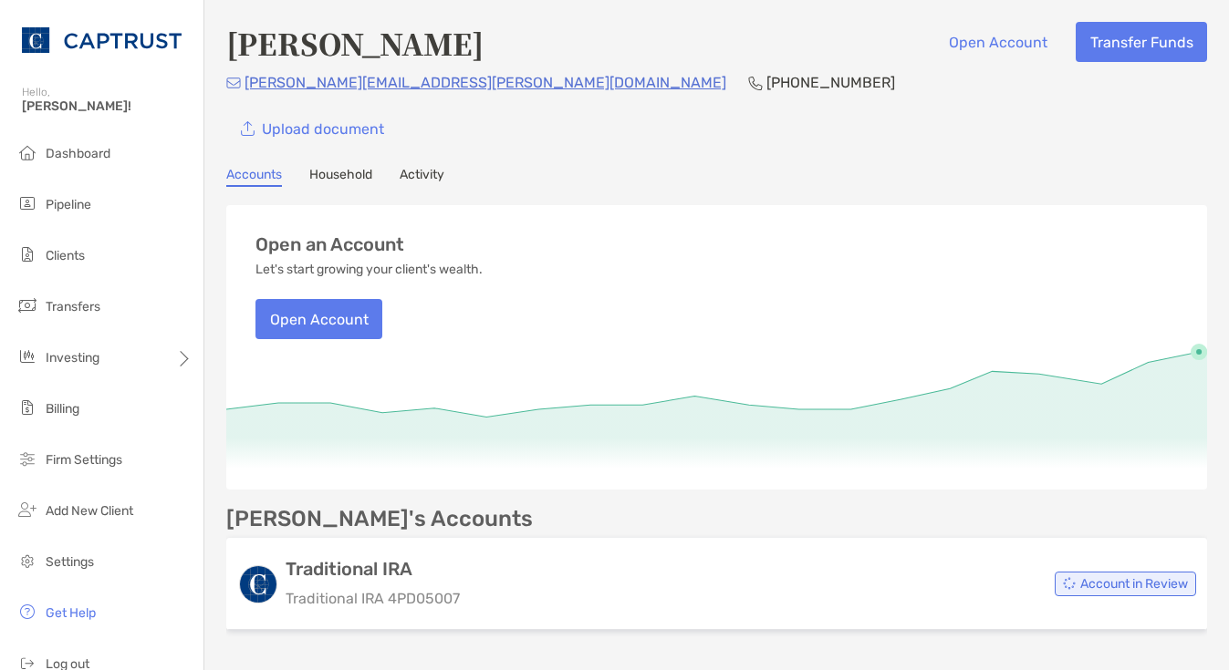
drag, startPoint x: 1022, startPoint y: 131, endPoint x: 798, endPoint y: 5, distance: 256.9
click at [1022, 131] on div "Upload document" at bounding box center [716, 129] width 980 height 40
click at [1021, 108] on div "Michael Bartolillo Open Account Transfer Funds michael.bartolillo@philips.com (…" at bounding box center [716, 85] width 980 height 127
